Goal: Transaction & Acquisition: Purchase product/service

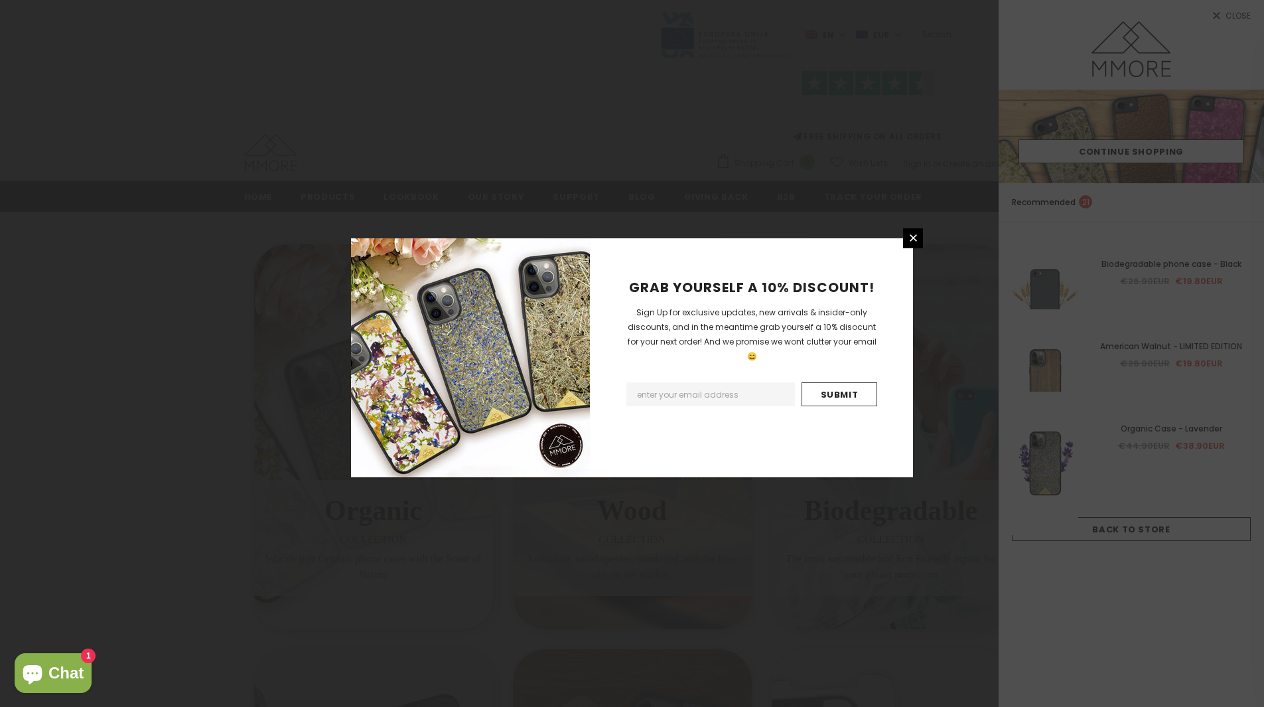
scroll to position [133, 0]
click at [909, 239] on icon at bounding box center [913, 237] width 11 height 11
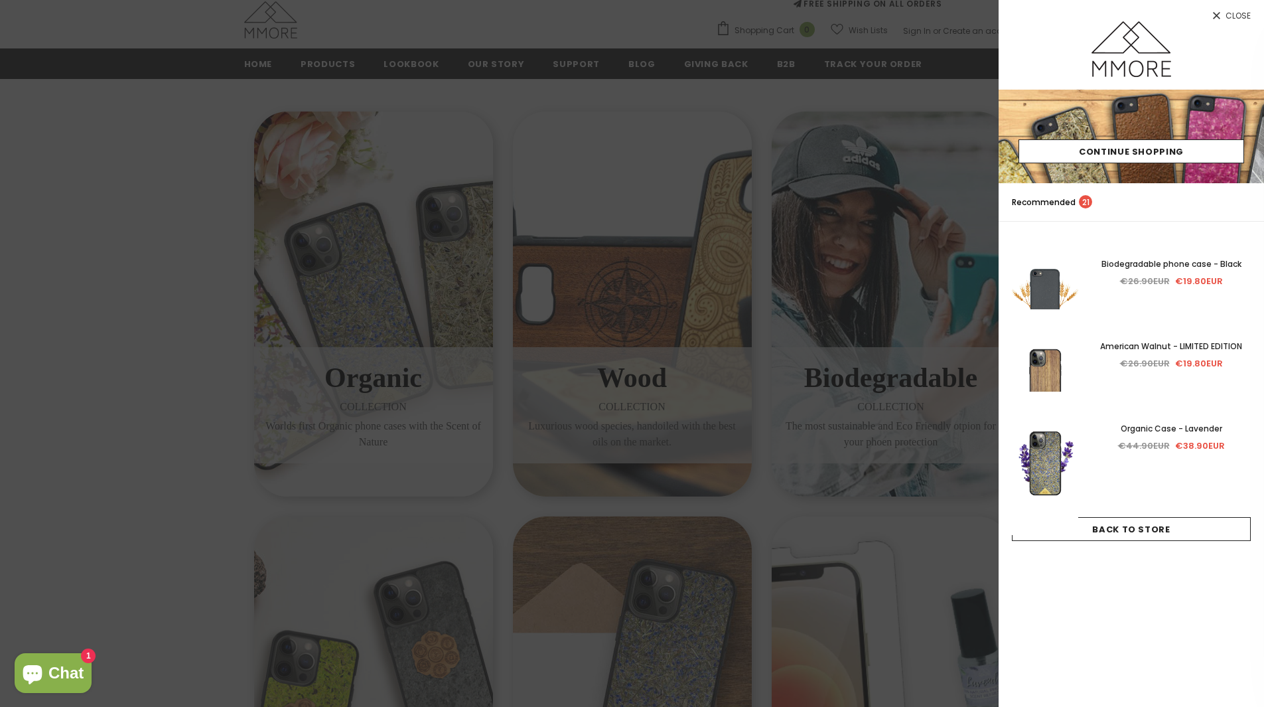
click at [731, 538] on div at bounding box center [632, 353] width 1264 height 707
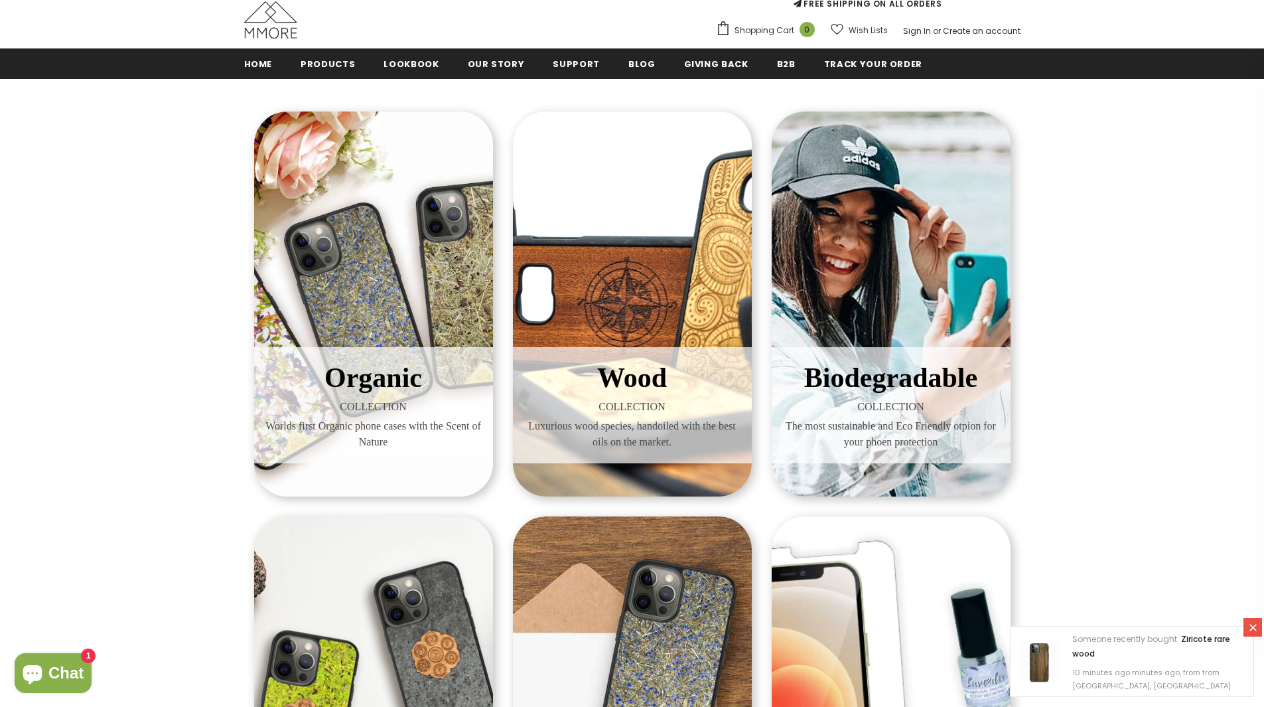
click at [360, 370] on span "Organic" at bounding box center [374, 377] width 98 height 31
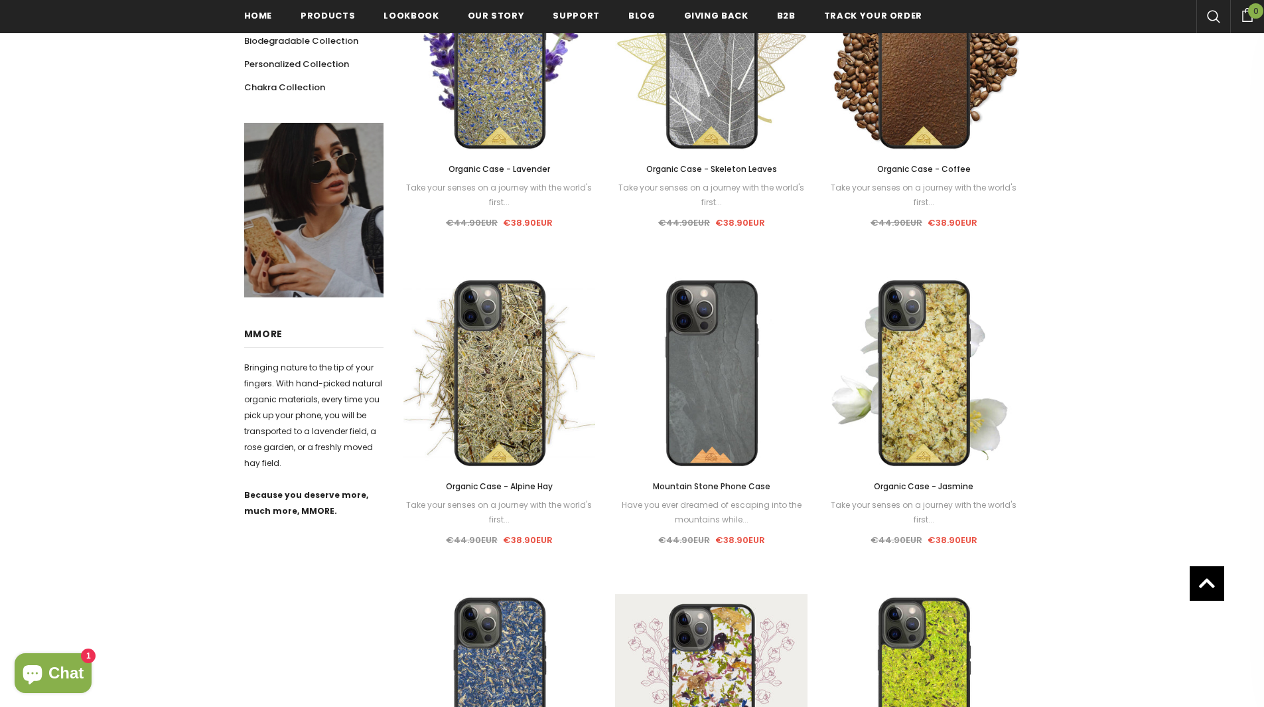
scroll to position [398, 0]
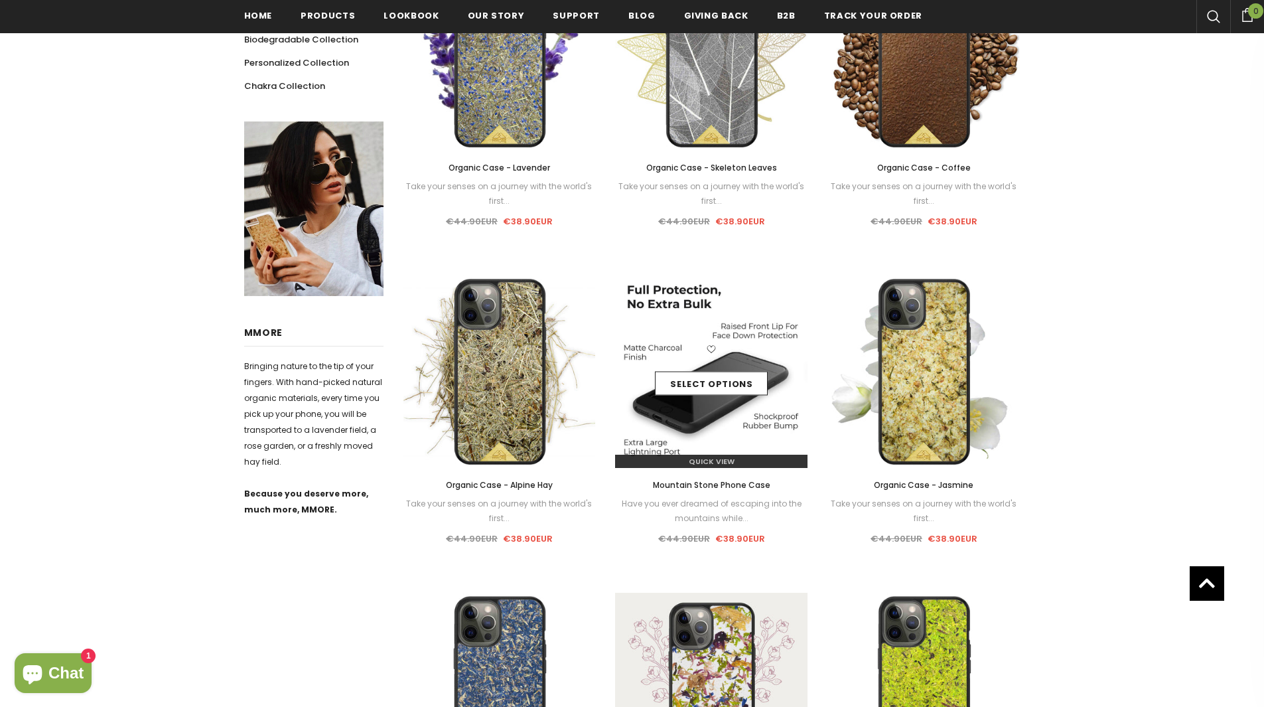
click at [711, 425] on img at bounding box center [711, 371] width 192 height 192
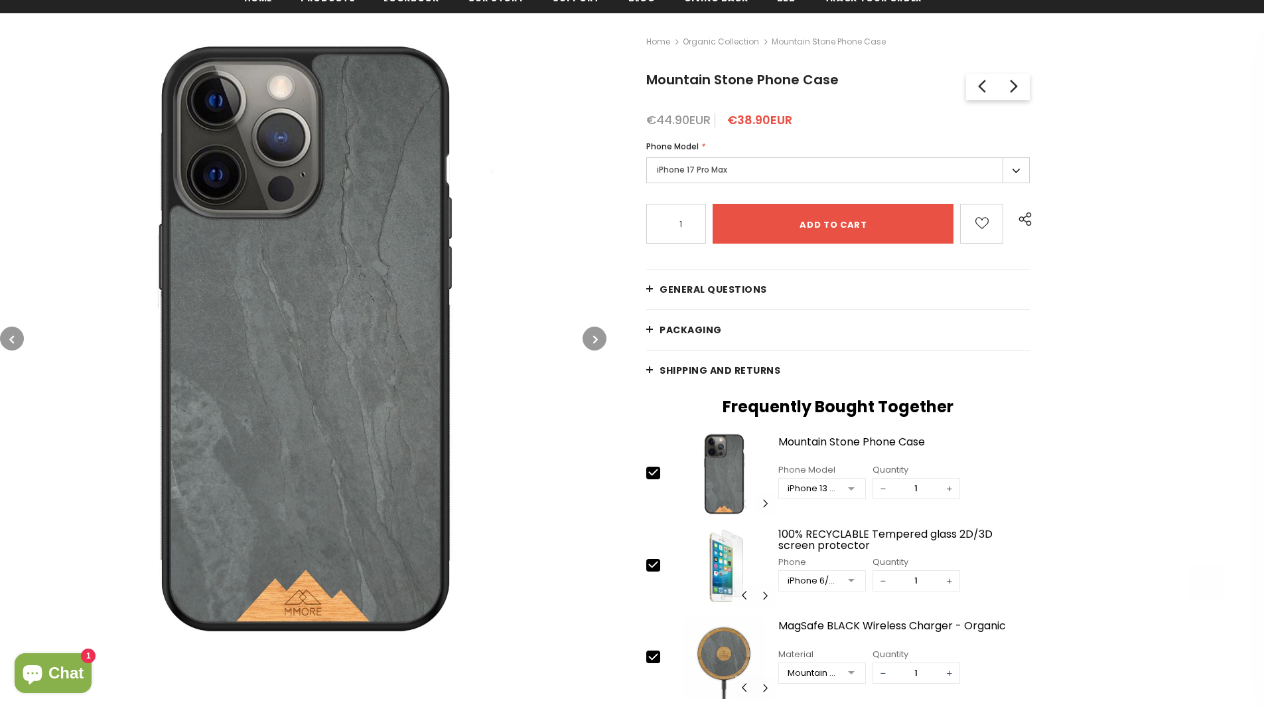
scroll to position [199, 0]
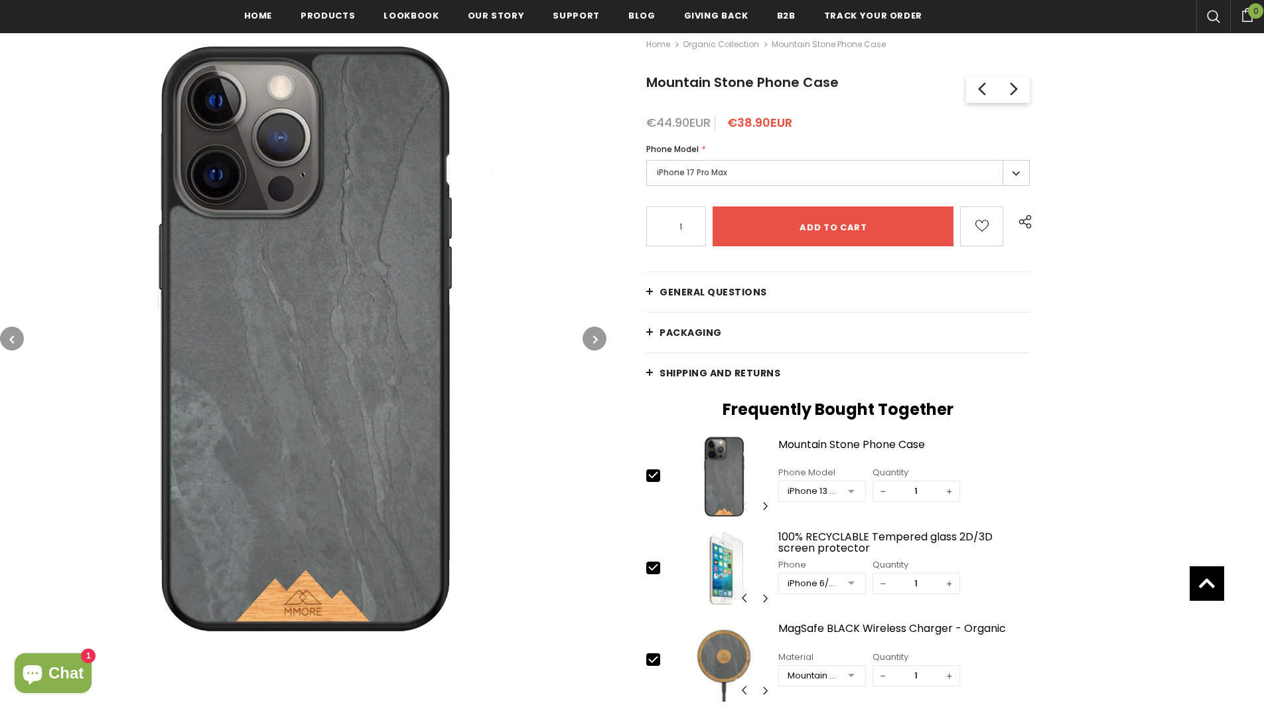
click at [600, 341] on button "button" at bounding box center [595, 339] width 24 height 24
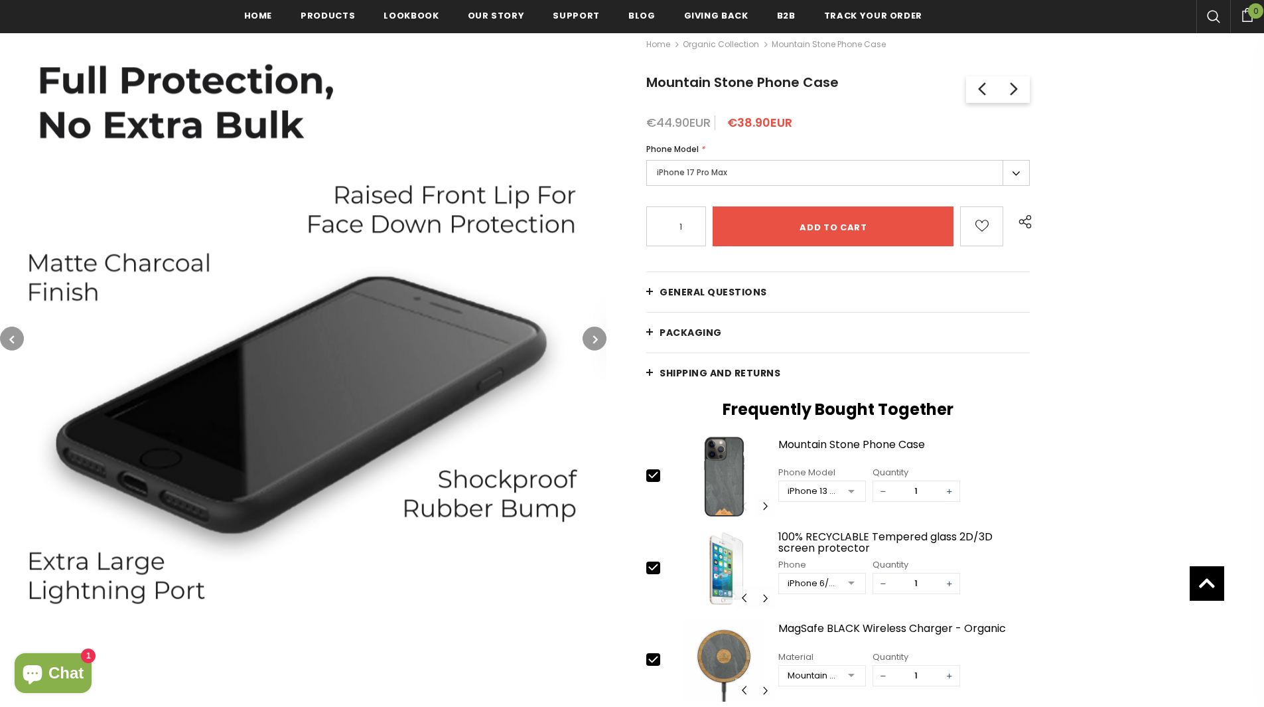
click at [600, 341] on button "button" at bounding box center [595, 339] width 24 height 24
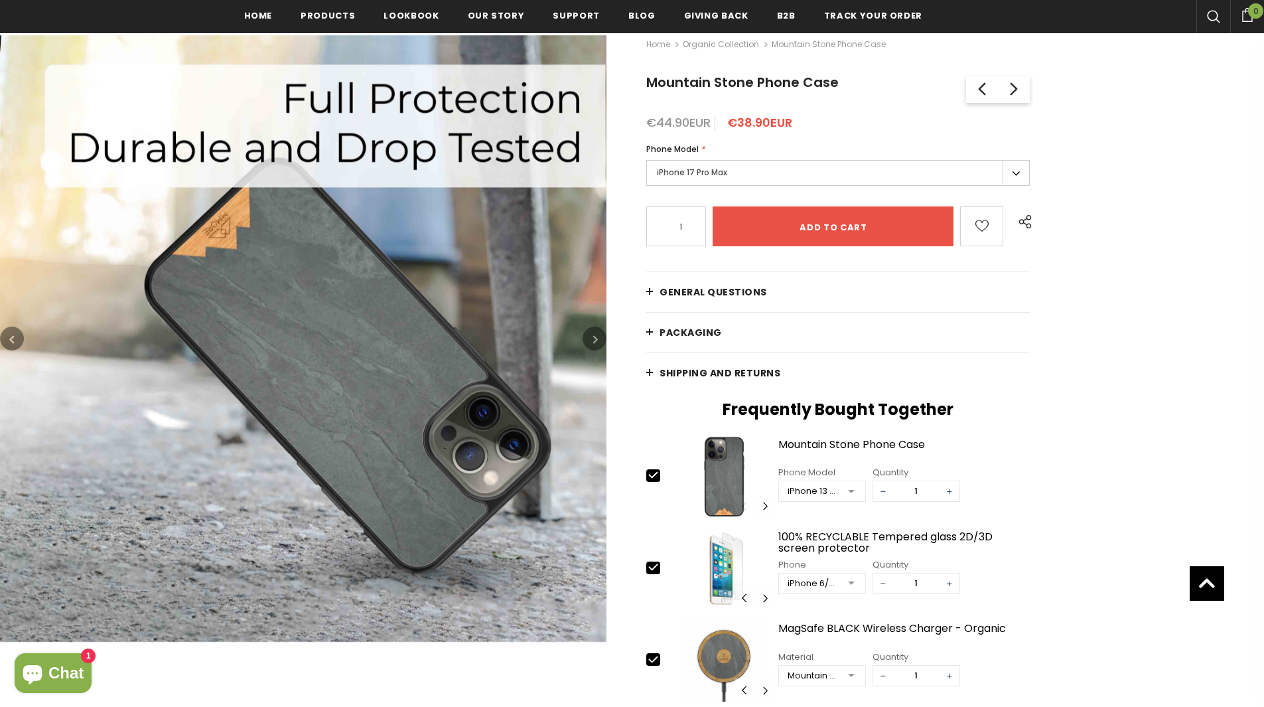
click at [600, 341] on button "button" at bounding box center [595, 339] width 24 height 24
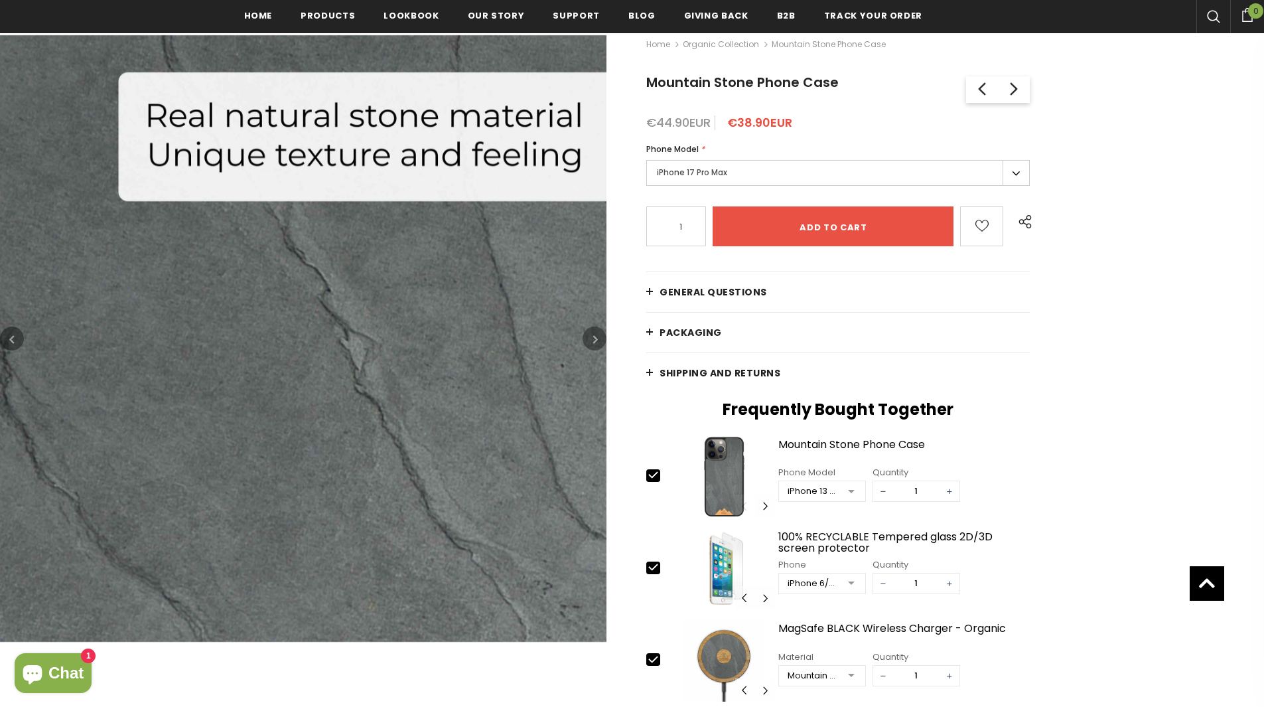
click at [600, 341] on button "button" at bounding box center [595, 339] width 24 height 24
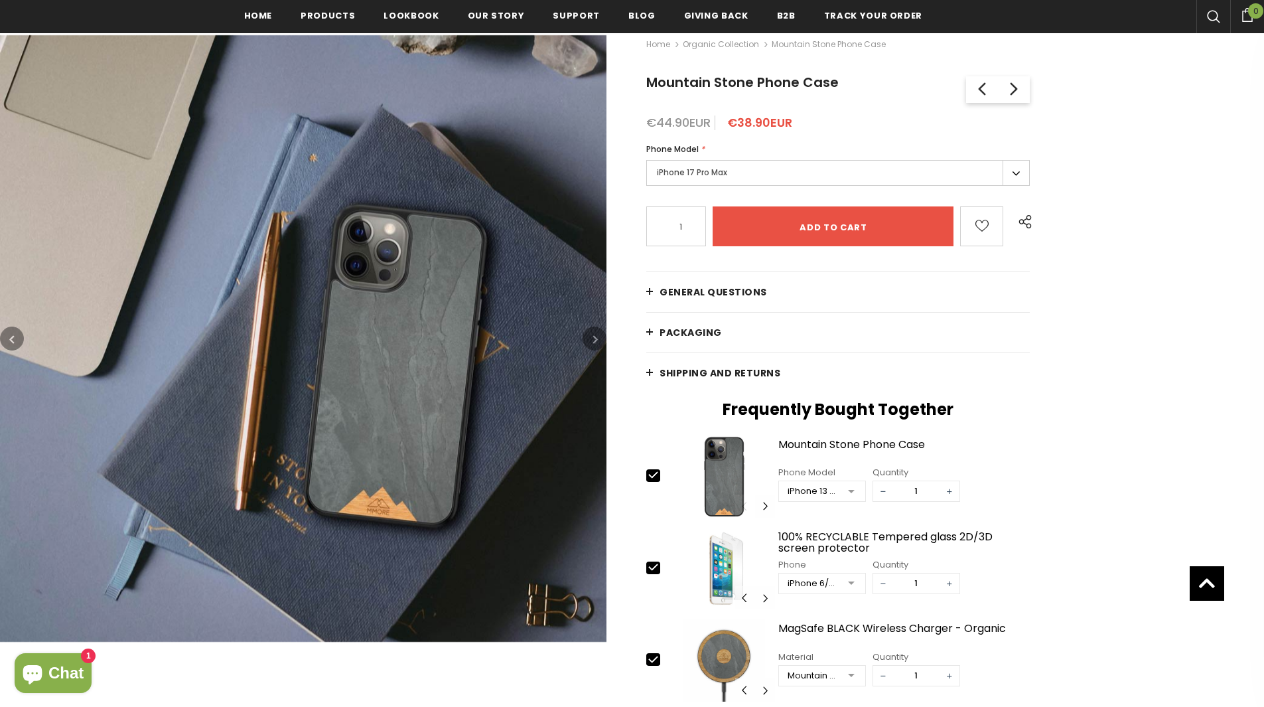
click at [600, 341] on button "button" at bounding box center [595, 339] width 24 height 24
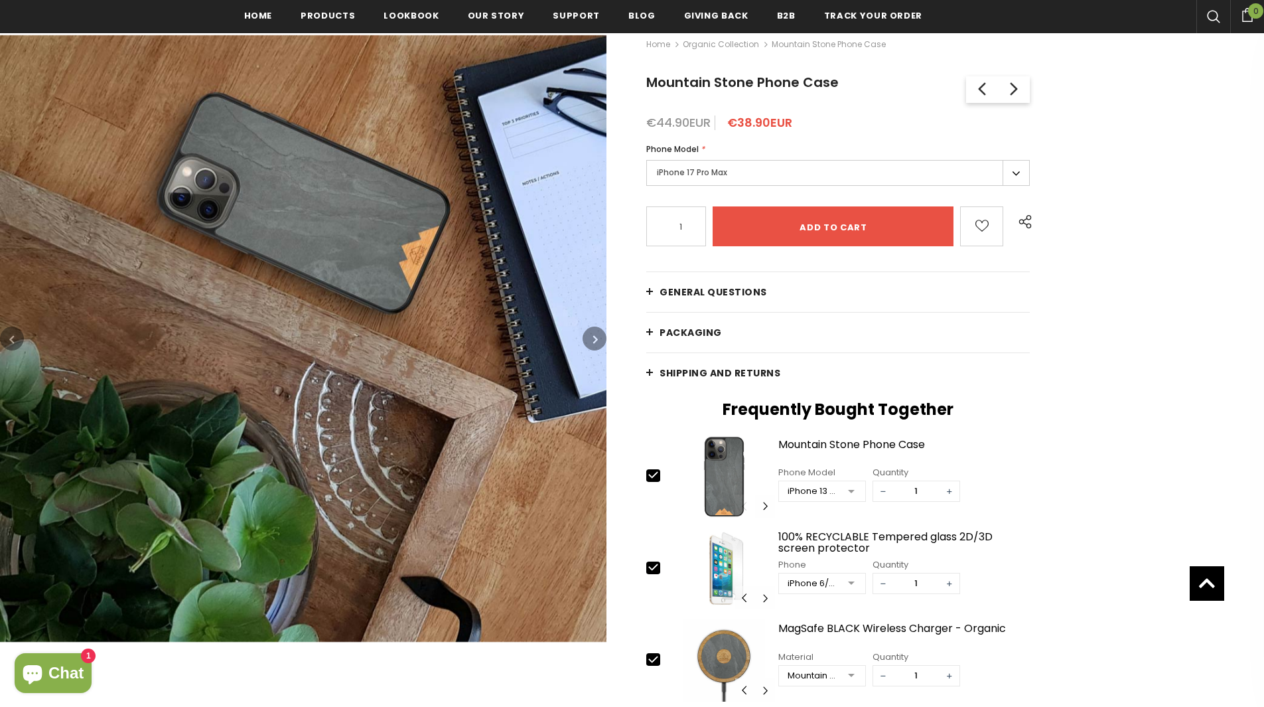
click at [600, 341] on button "button" at bounding box center [595, 339] width 24 height 24
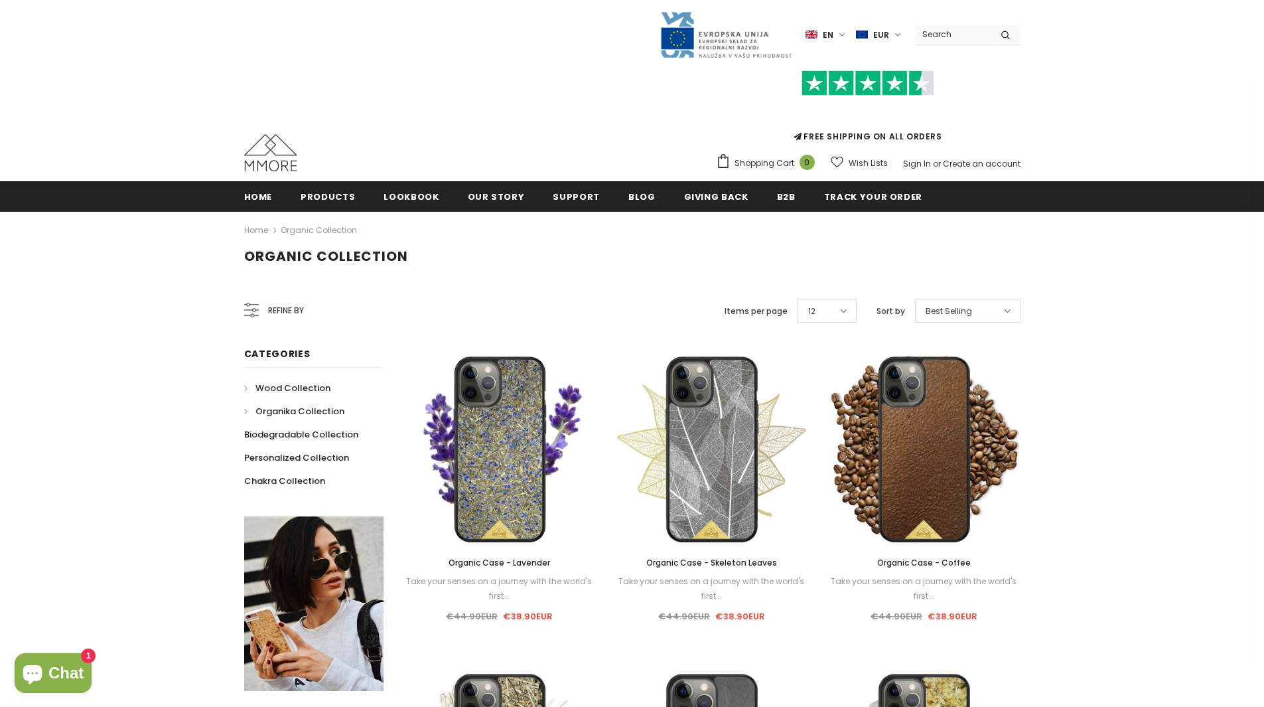
click at [313, 382] on span "Wood Collection" at bounding box center [293, 388] width 75 height 13
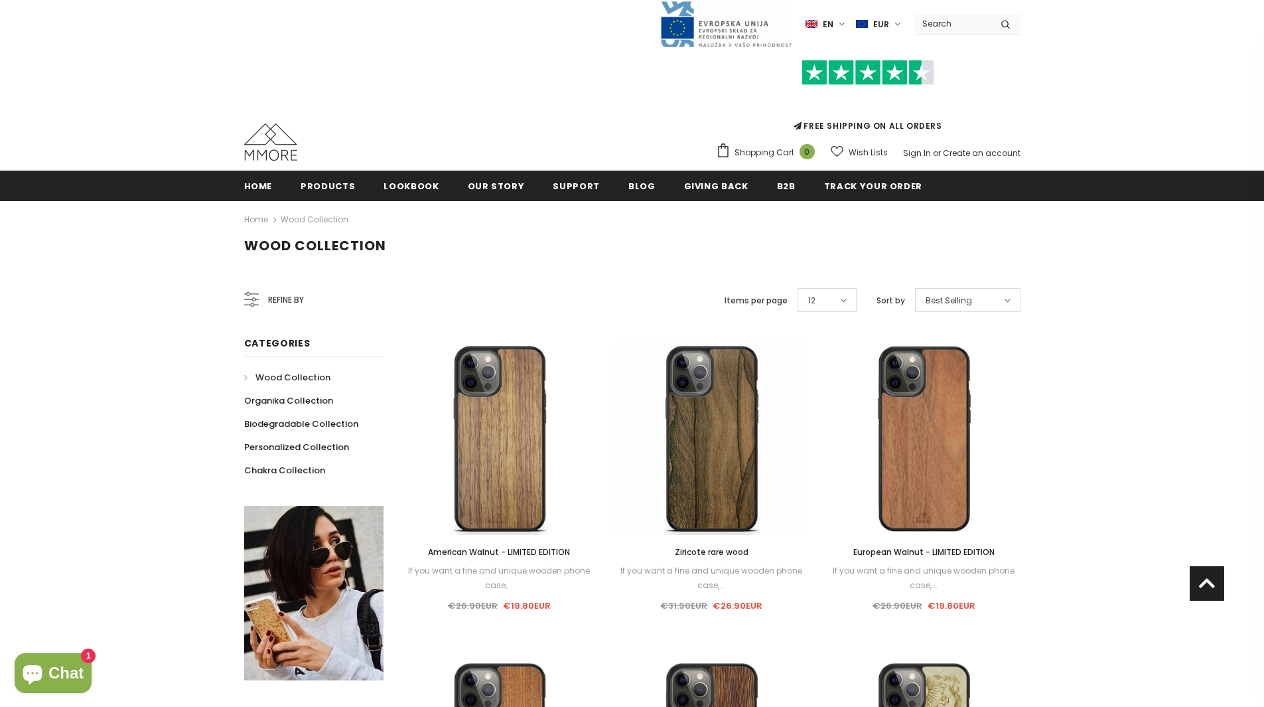
scroll to position [3, 0]
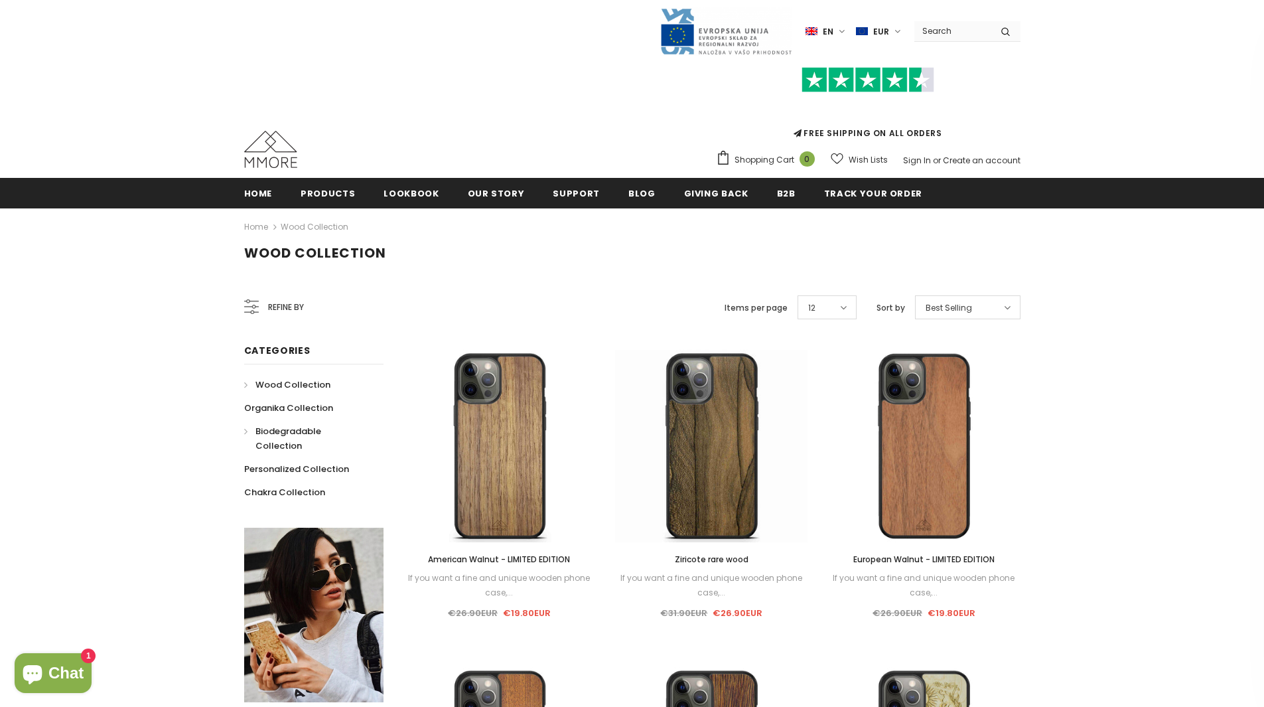
click at [289, 429] on span "Biodegradable Collection" at bounding box center [289, 438] width 66 height 27
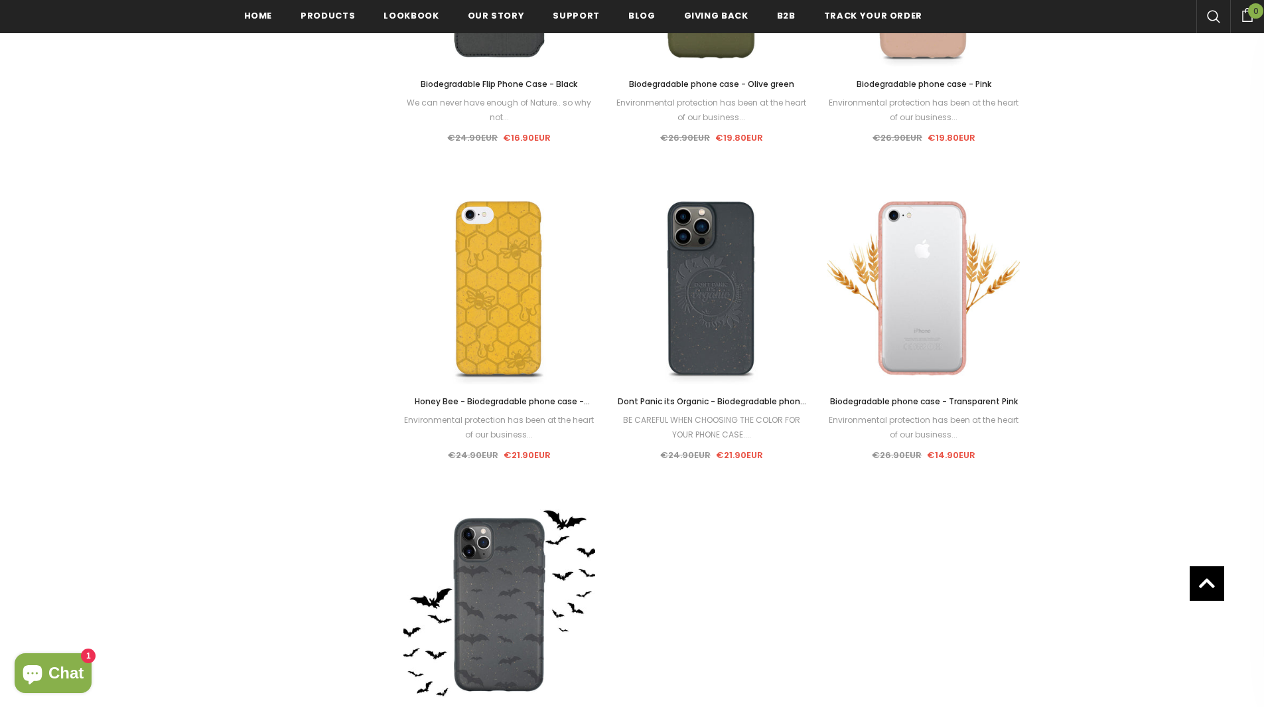
scroll to position [1460, 0]
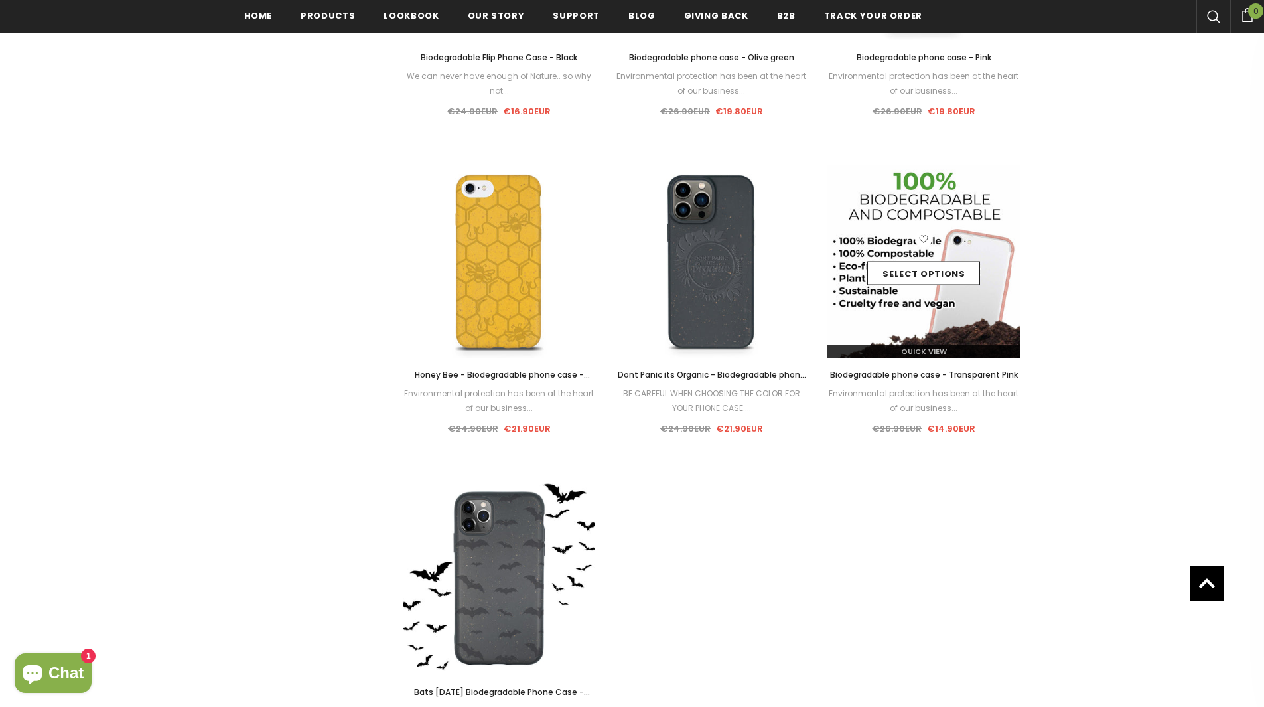
click at [961, 334] on div "Quick View" at bounding box center [924, 345] width 192 height 23
click at [944, 269] on link "Select options" at bounding box center [923, 273] width 113 height 24
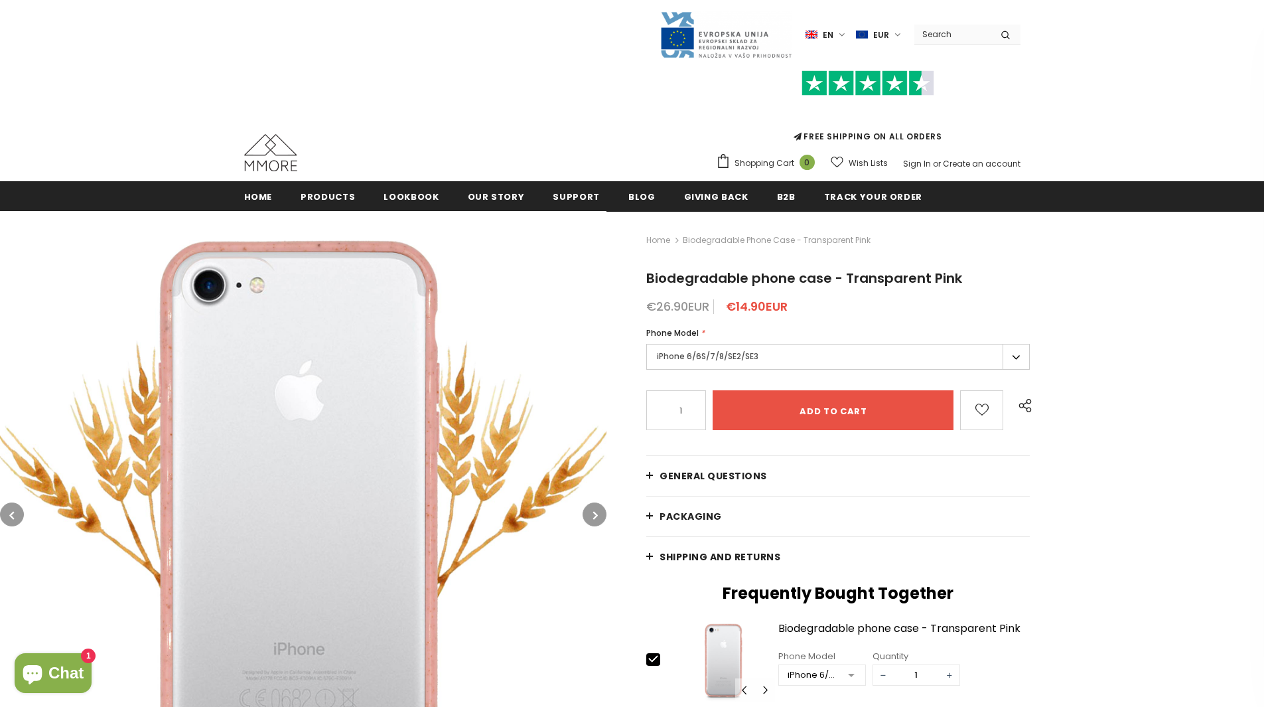
click at [945, 363] on label "iPhone 6/6S/7/8/SE2/SE3" at bounding box center [838, 357] width 384 height 26
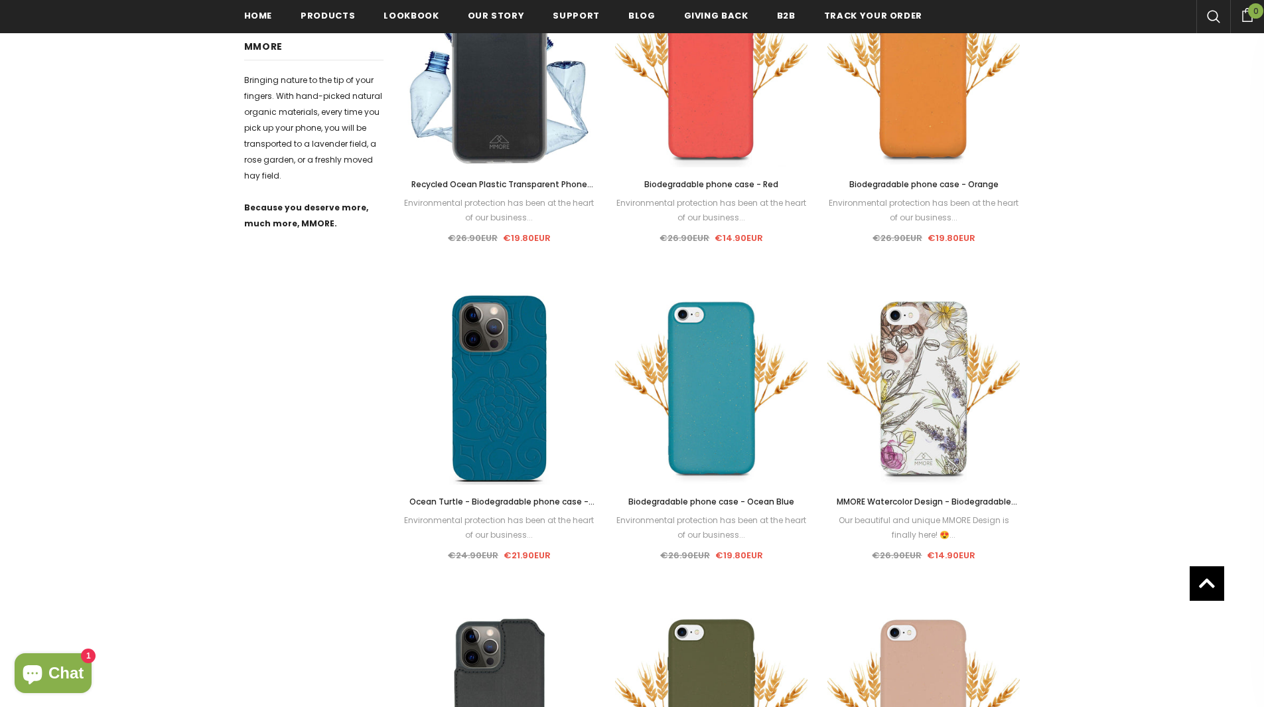
scroll to position [667, 0]
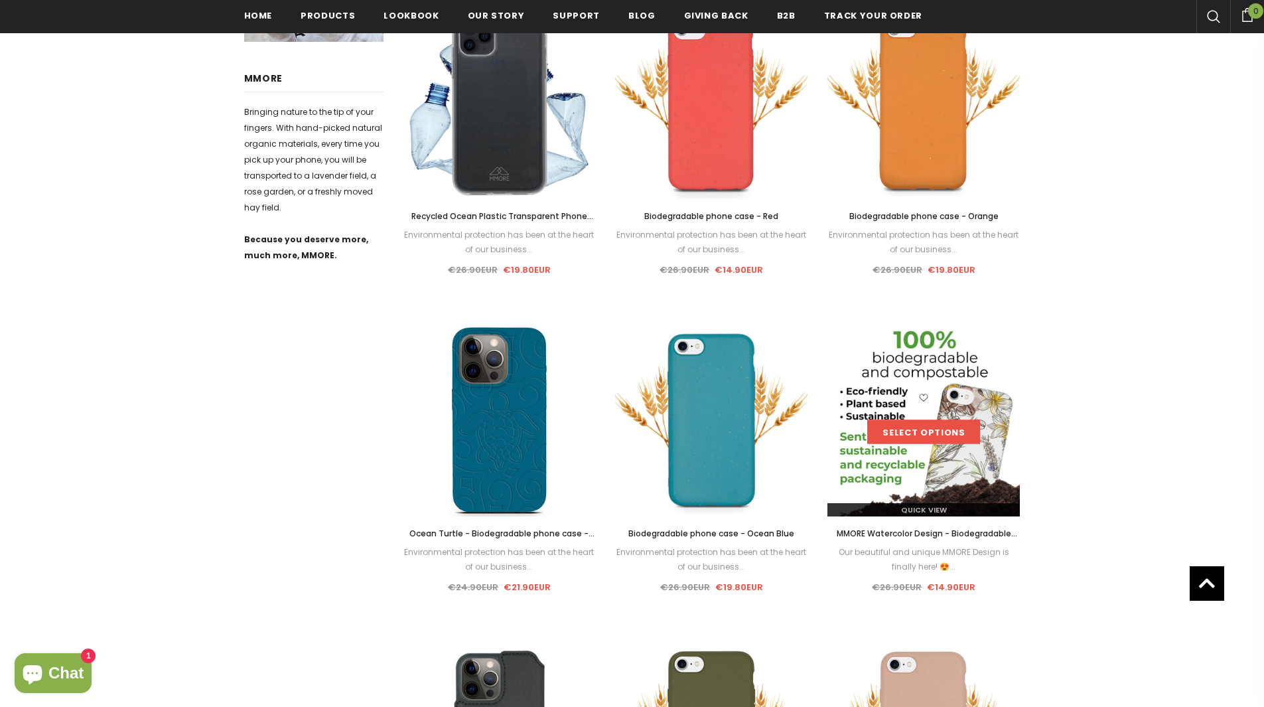
click at [946, 425] on link "Select options" at bounding box center [923, 432] width 113 height 24
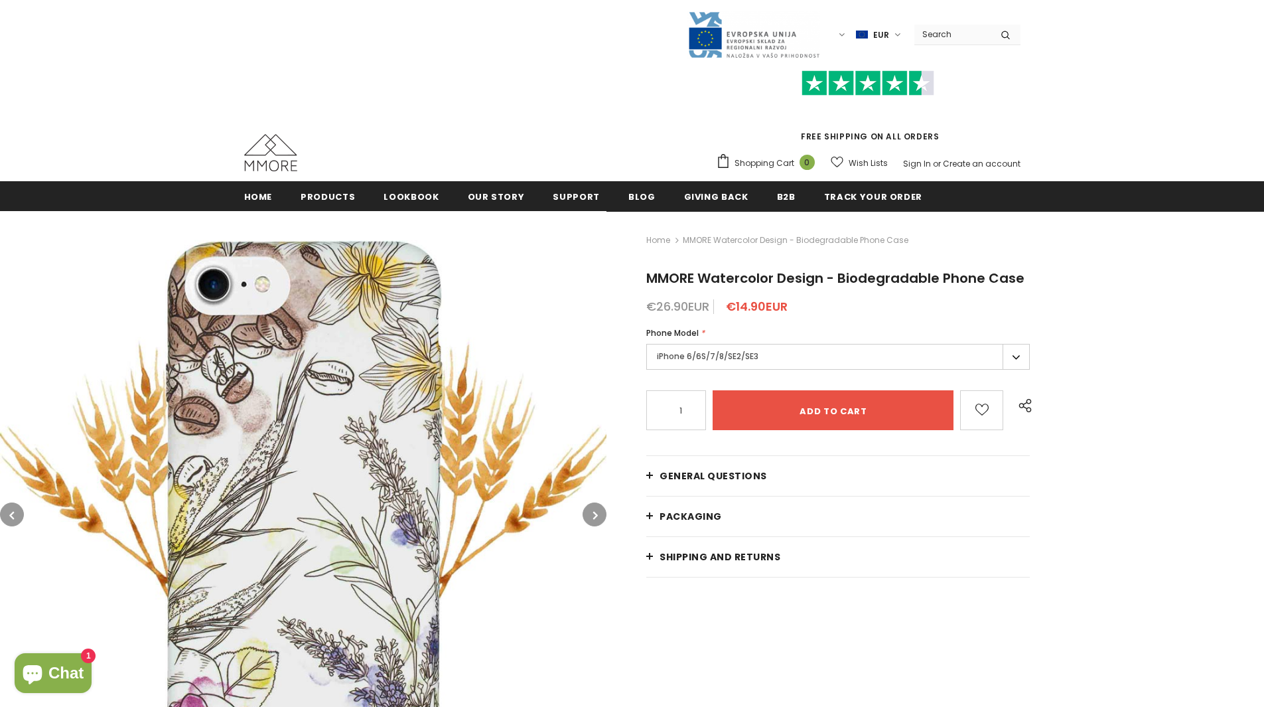
click at [895, 354] on label "iPhone 6/6S/7/8/SE2/SE3" at bounding box center [838, 357] width 384 height 26
